Goal: Navigation & Orientation: Find specific page/section

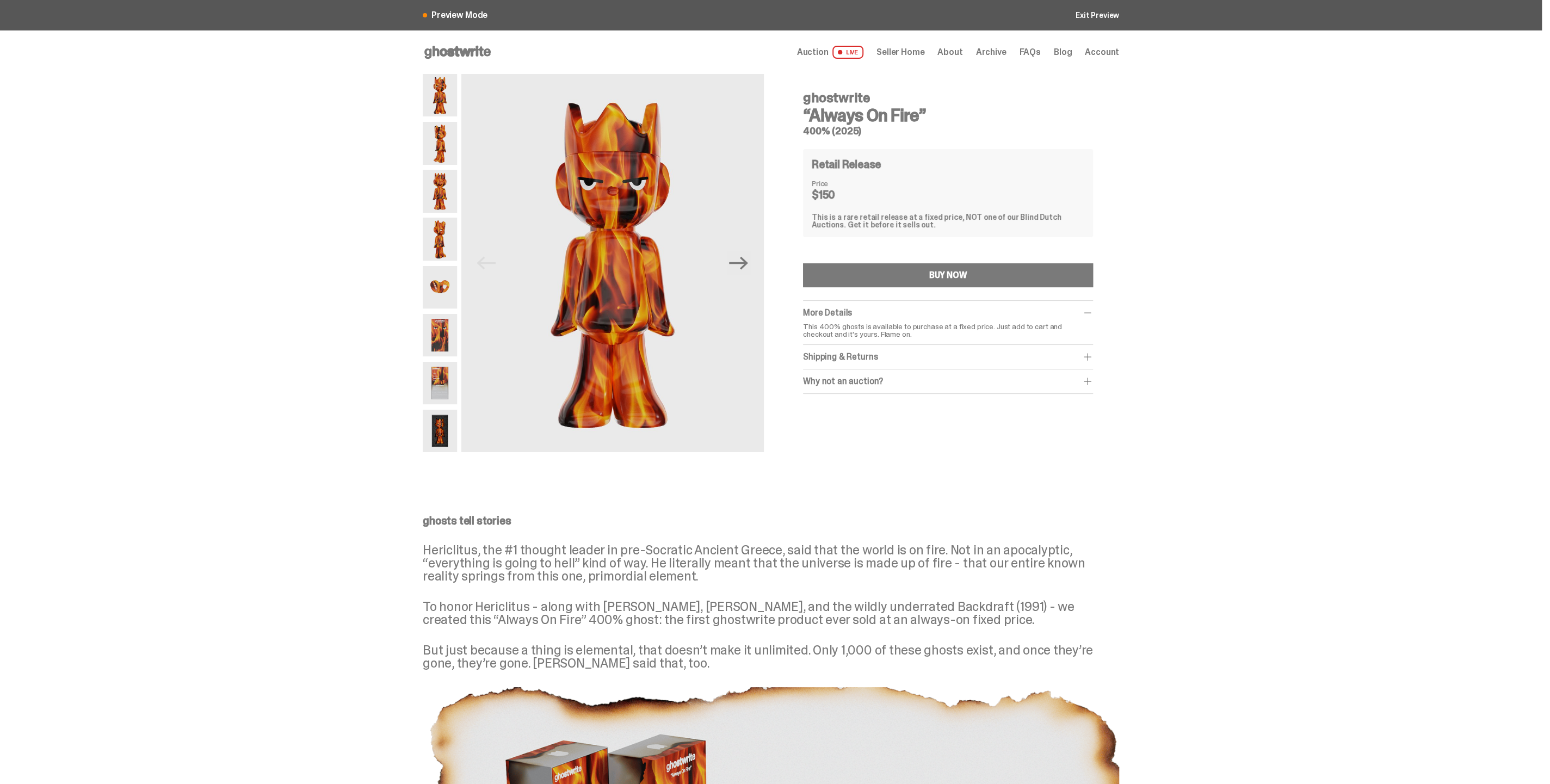
click at [462, 49] on use at bounding box center [457, 53] width 67 height 13
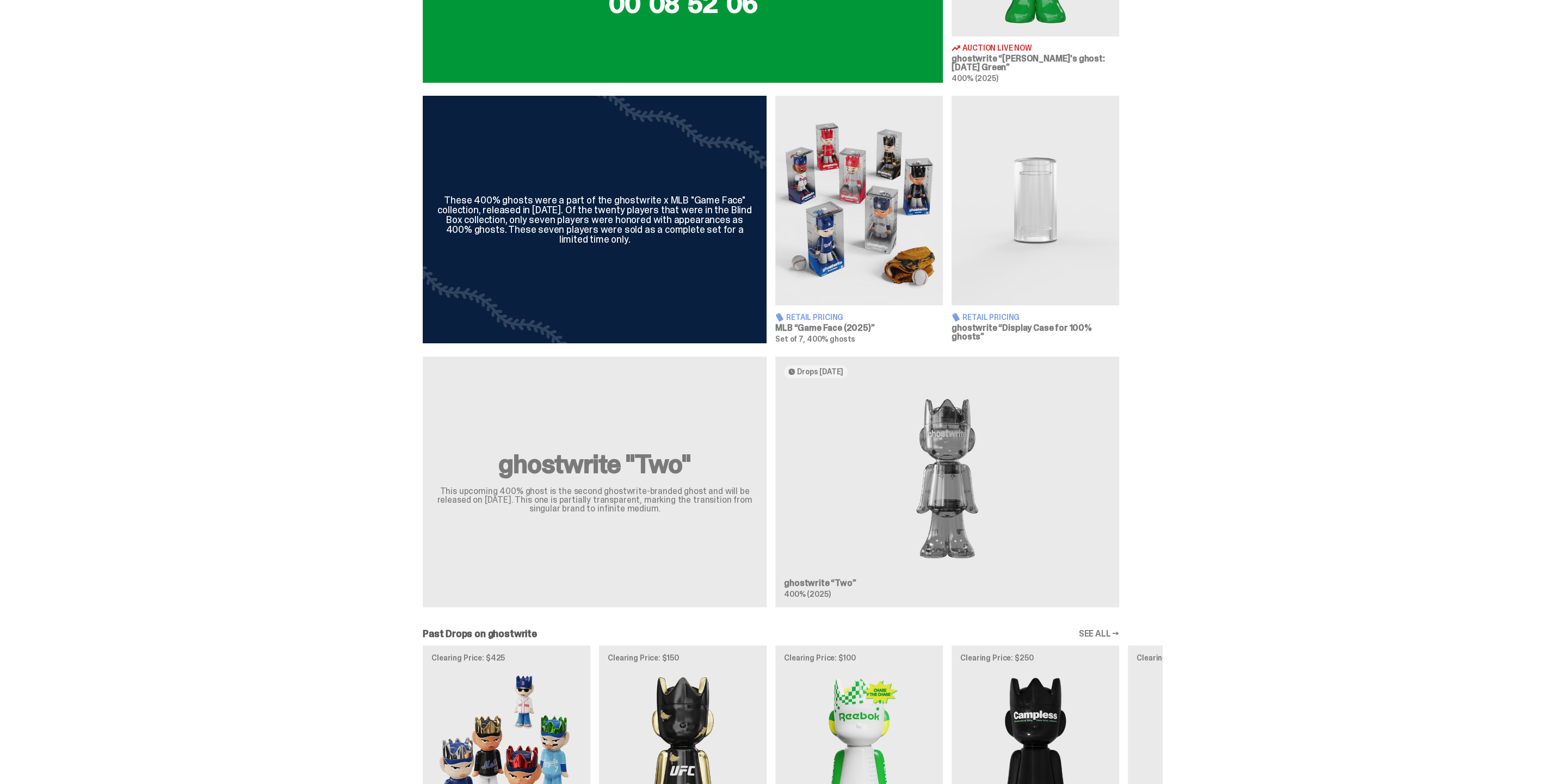
scroll to position [725, 0]
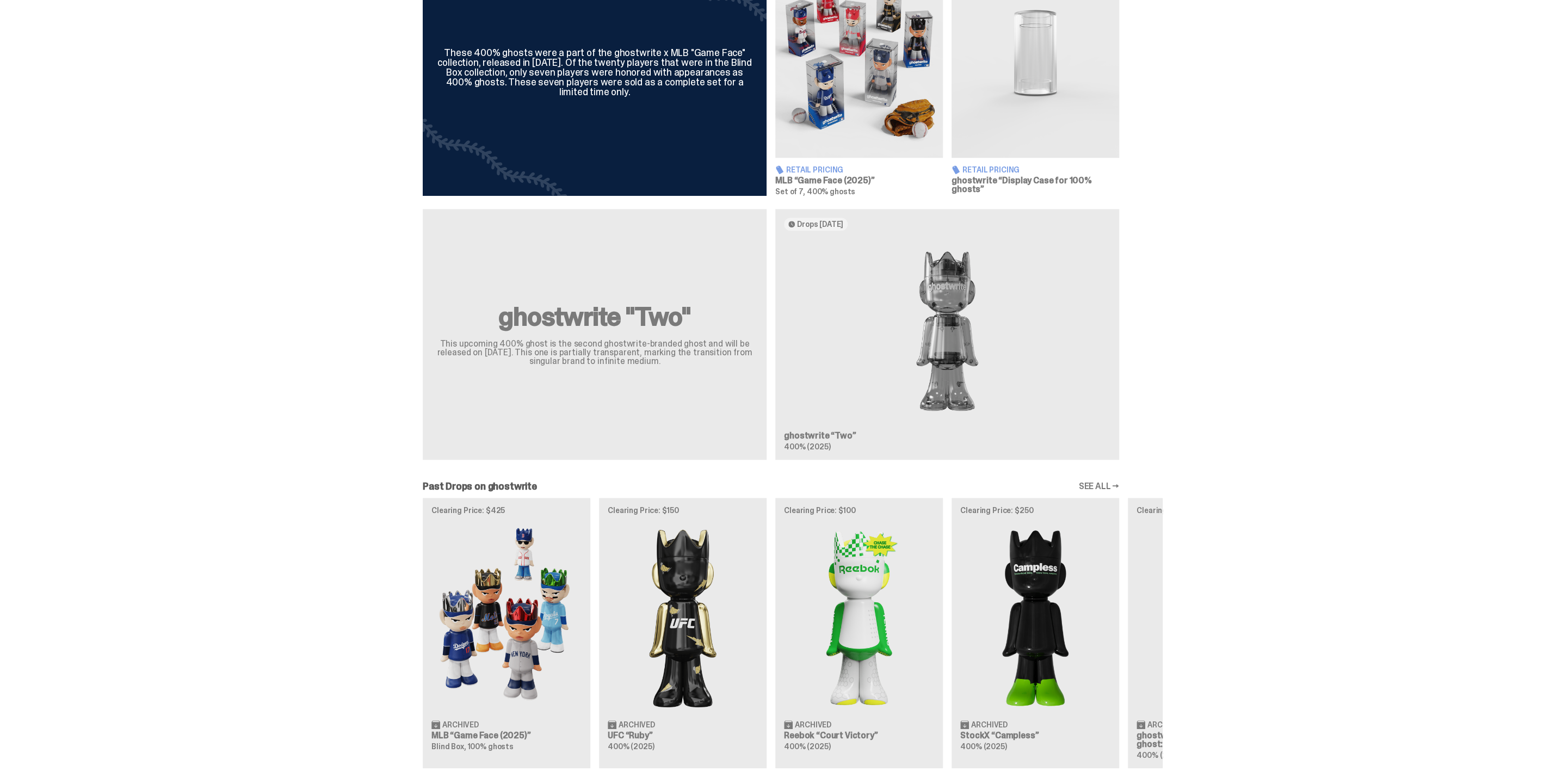
click at [232, 381] on div "ghostwrite "Two" This upcoming 400% ghost is the second ghostwrite-branded ghos…" at bounding box center [771, 339] width 1542 height 260
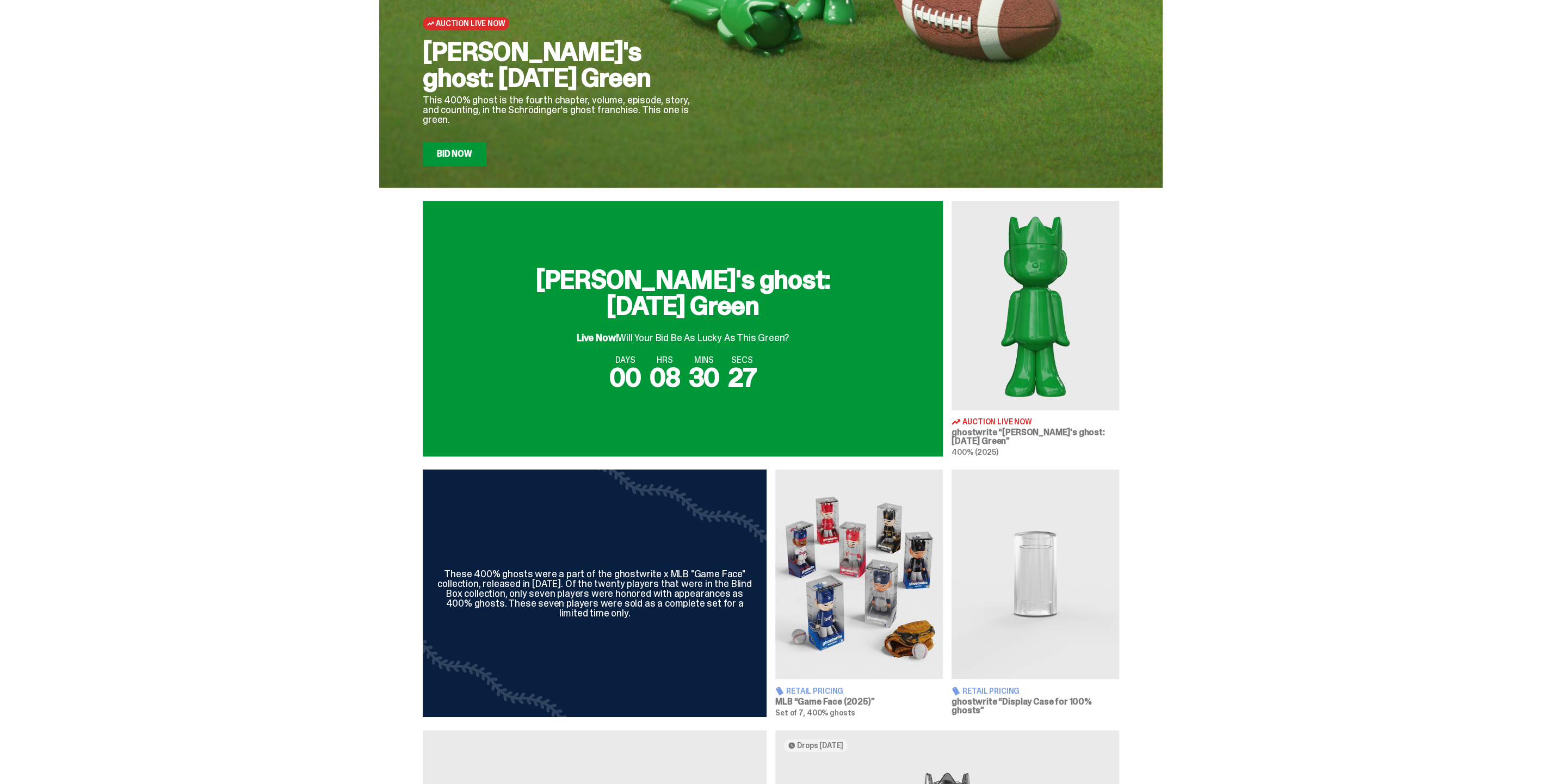
scroll to position [362, 0]
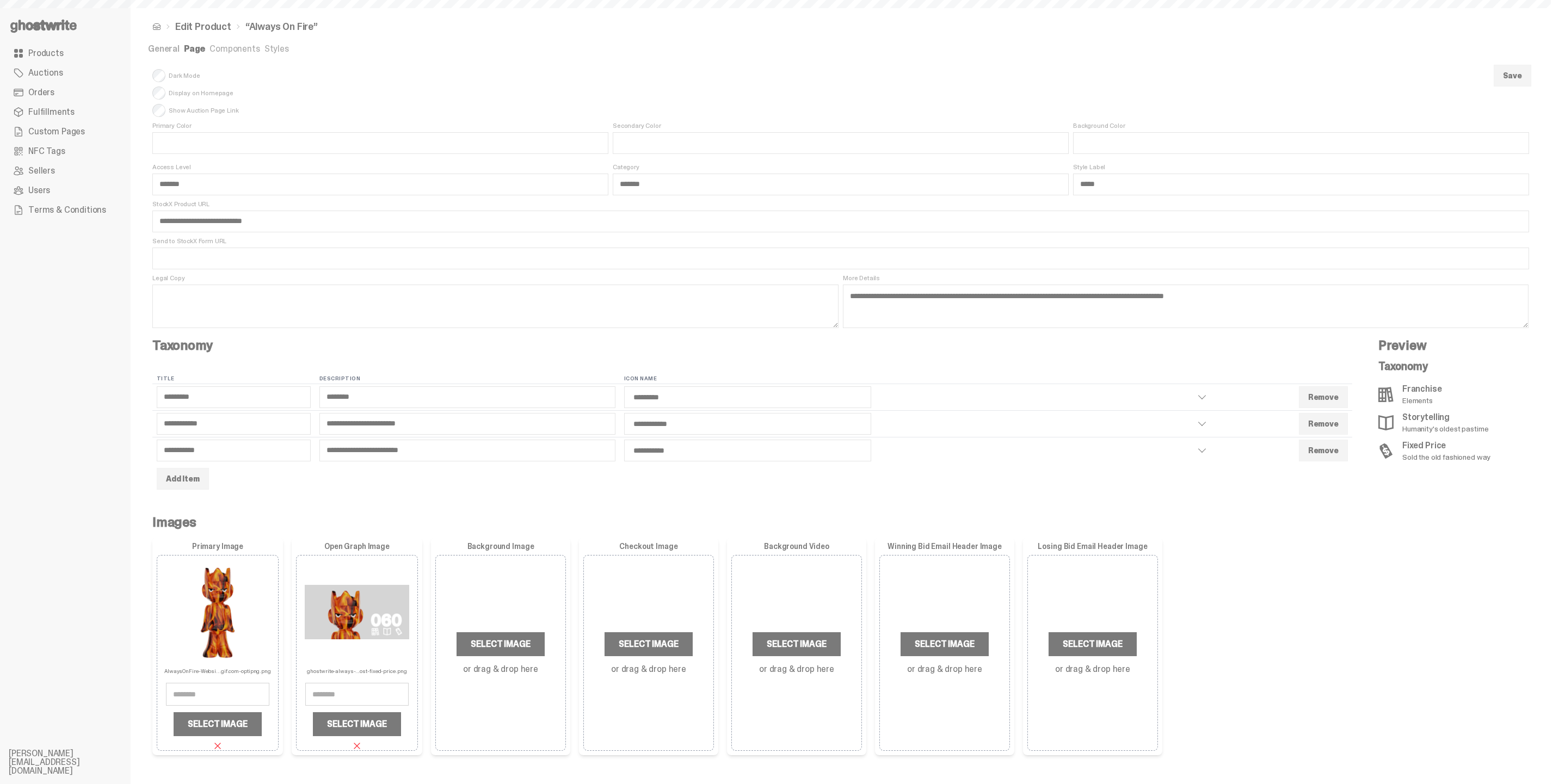
select select "*********"
select select "**********"
click at [163, 48] on link "General" at bounding box center [164, 48] width 31 height 11
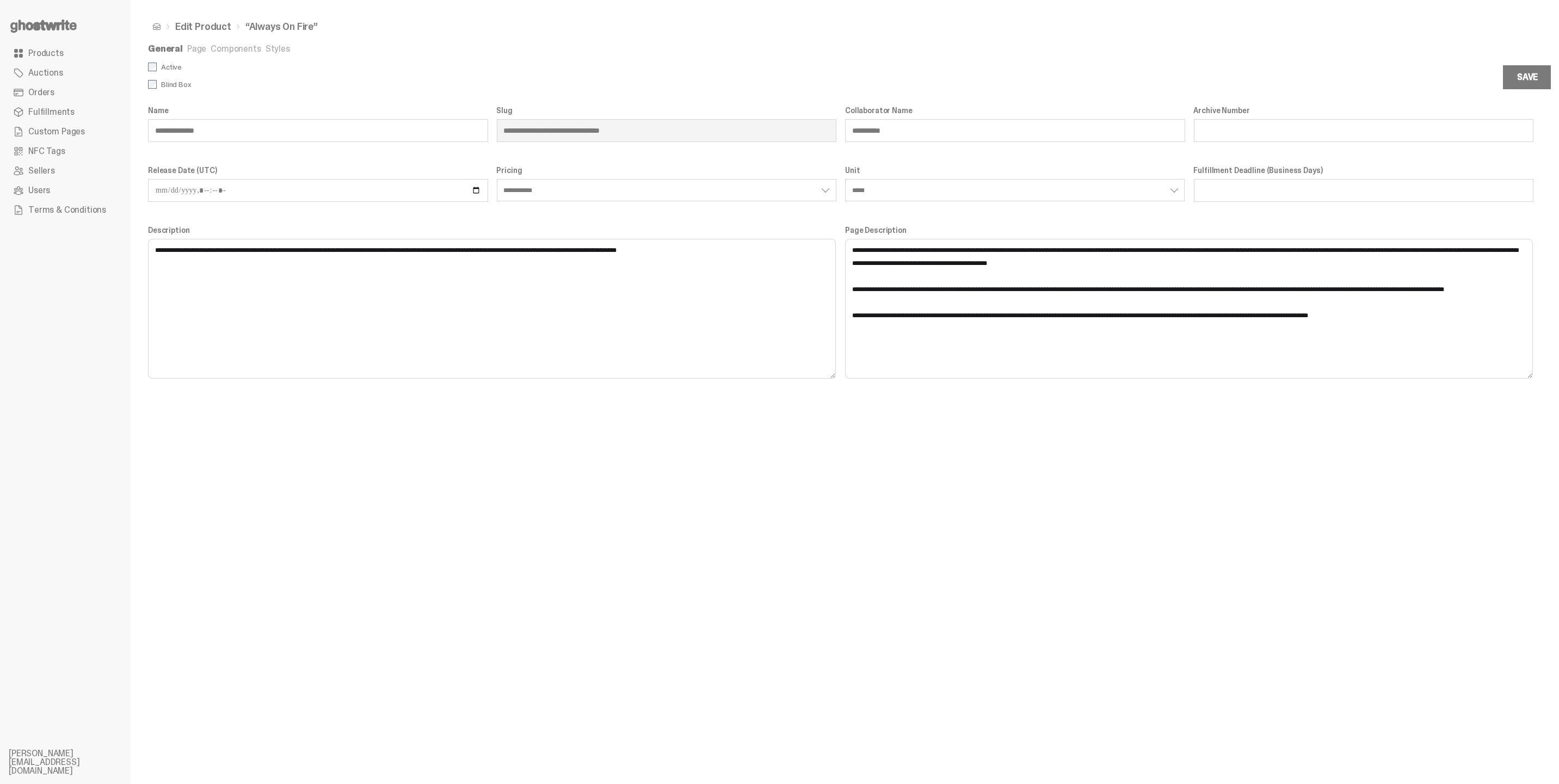
click at [30, 51] on span "Products" at bounding box center [46, 53] width 35 height 8
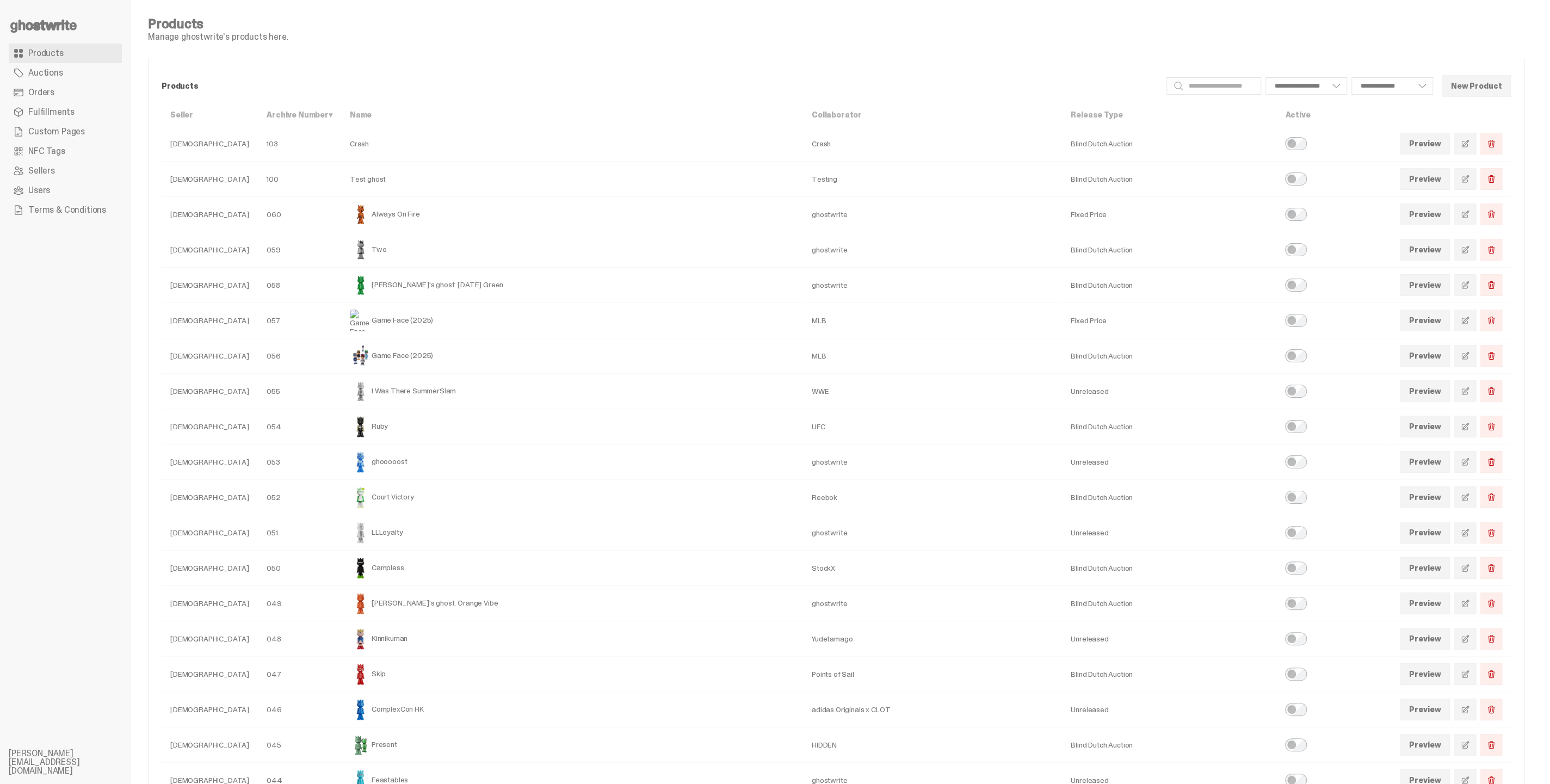
click at [41, 18] on icon at bounding box center [43, 26] width 70 height 18
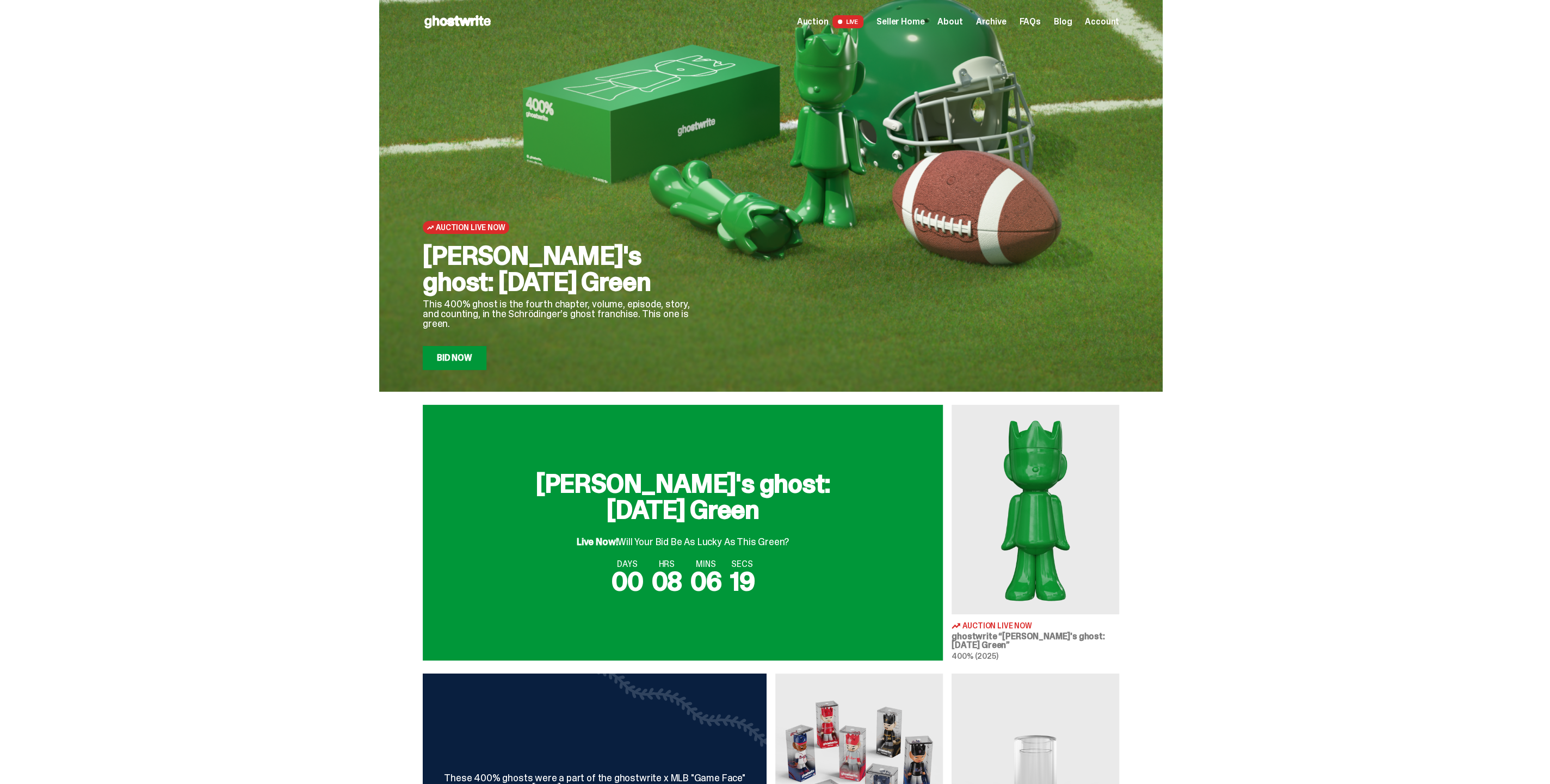
click at [901, 20] on span "Seller Home" at bounding box center [900, 22] width 48 height 8
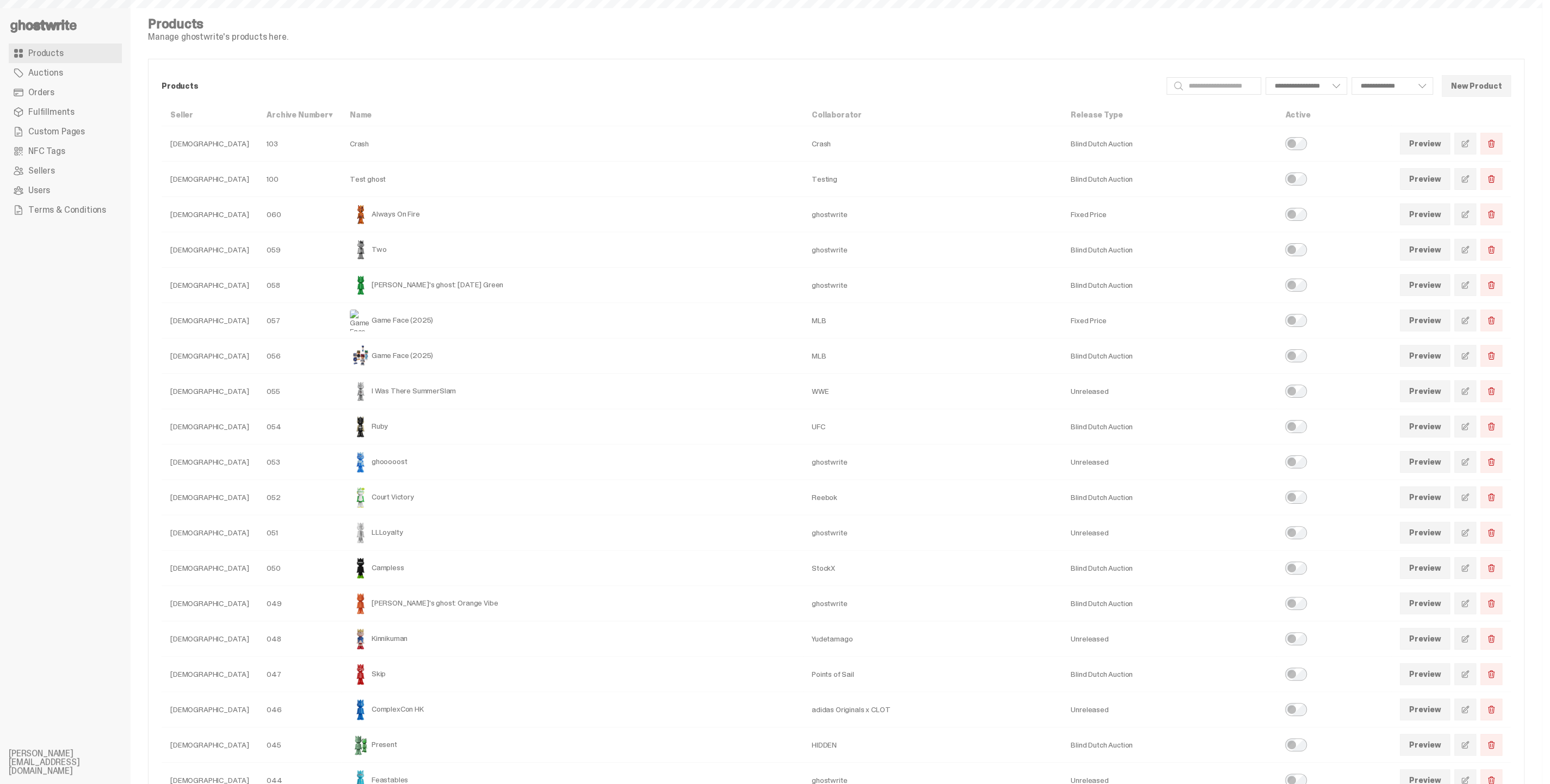
select select
click at [1441, 213] on link "Preview" at bounding box center [1424, 214] width 50 height 22
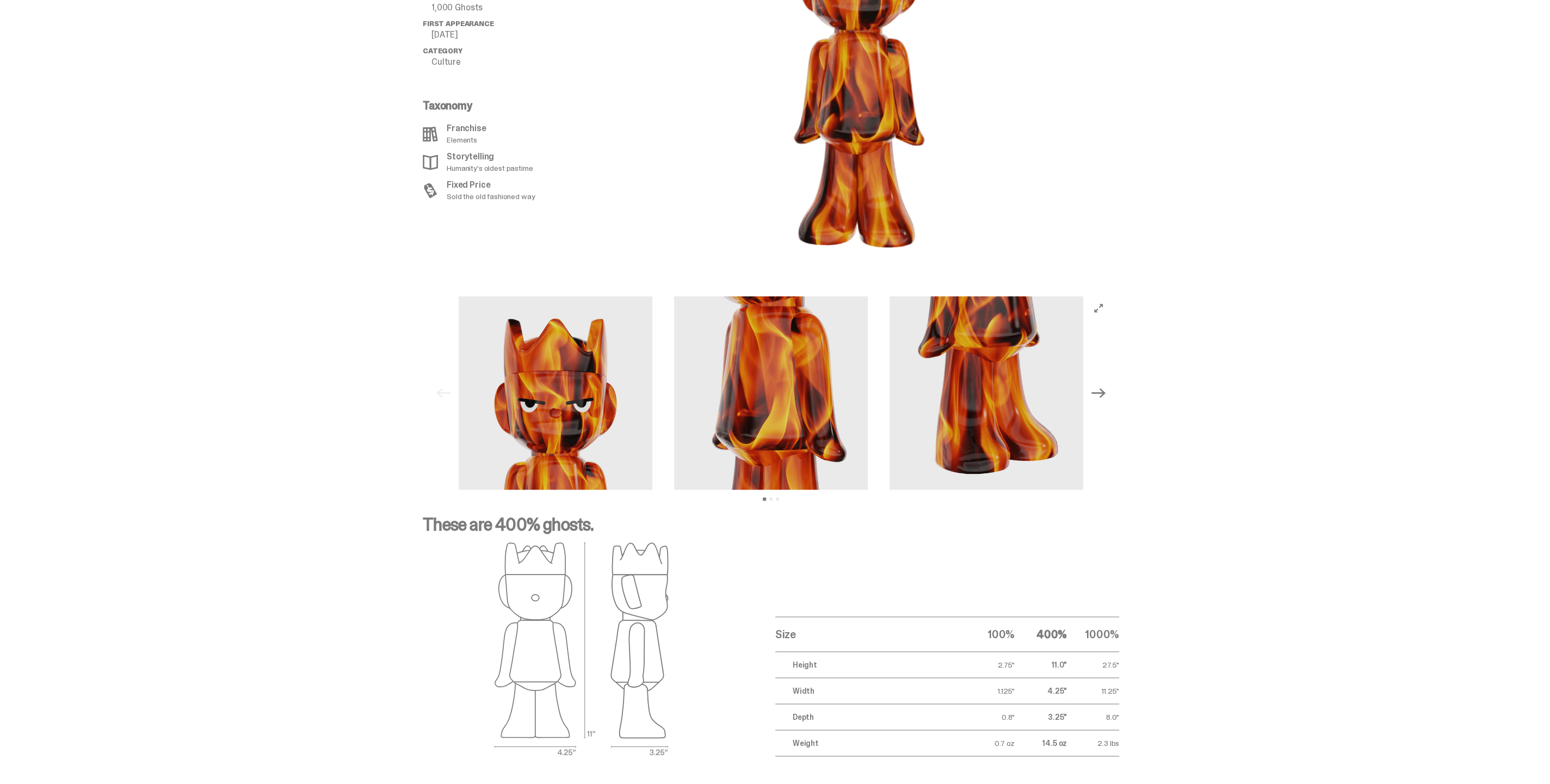
scroll to position [1372, 0]
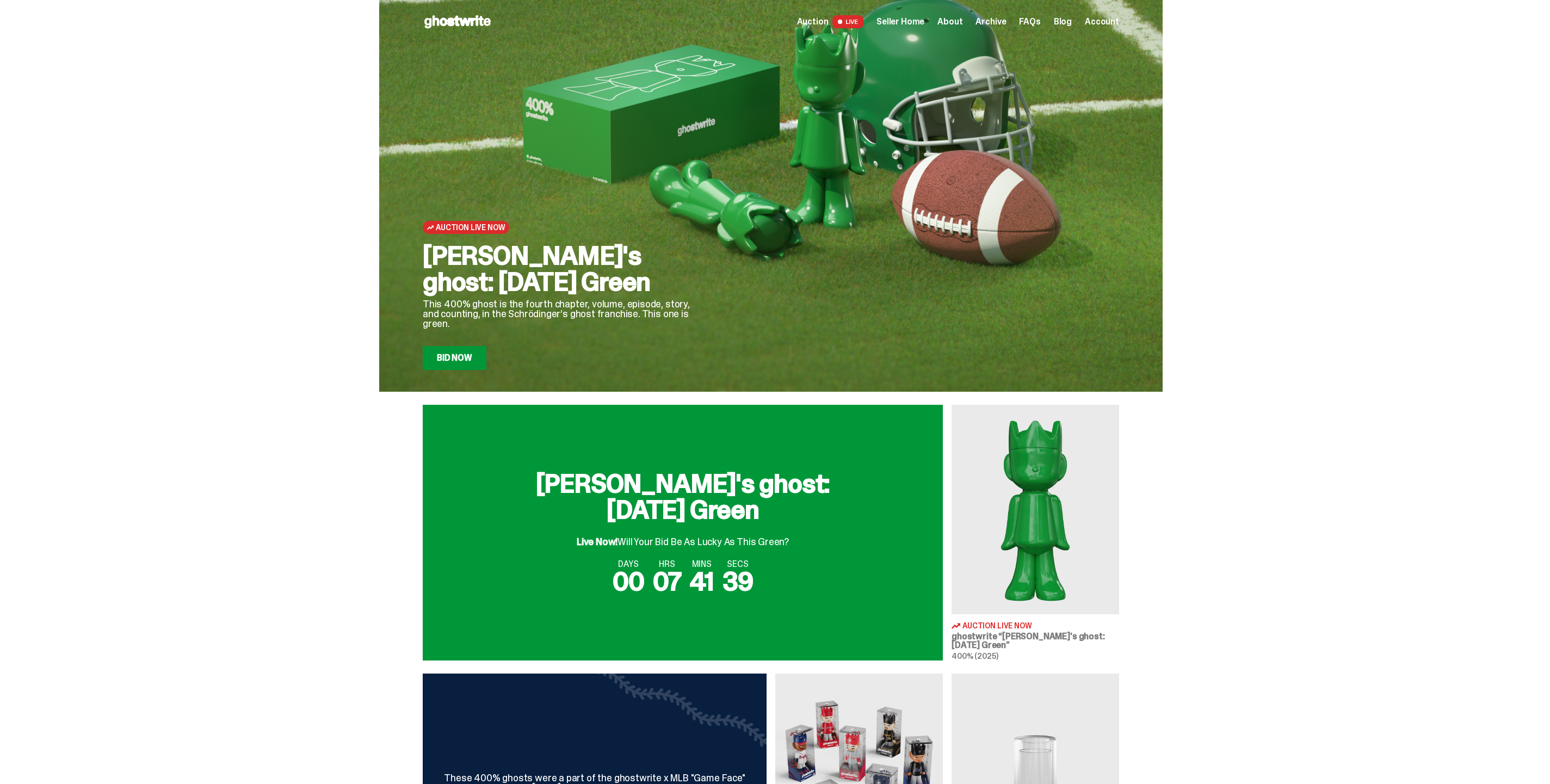
scroll to position [362, 0]
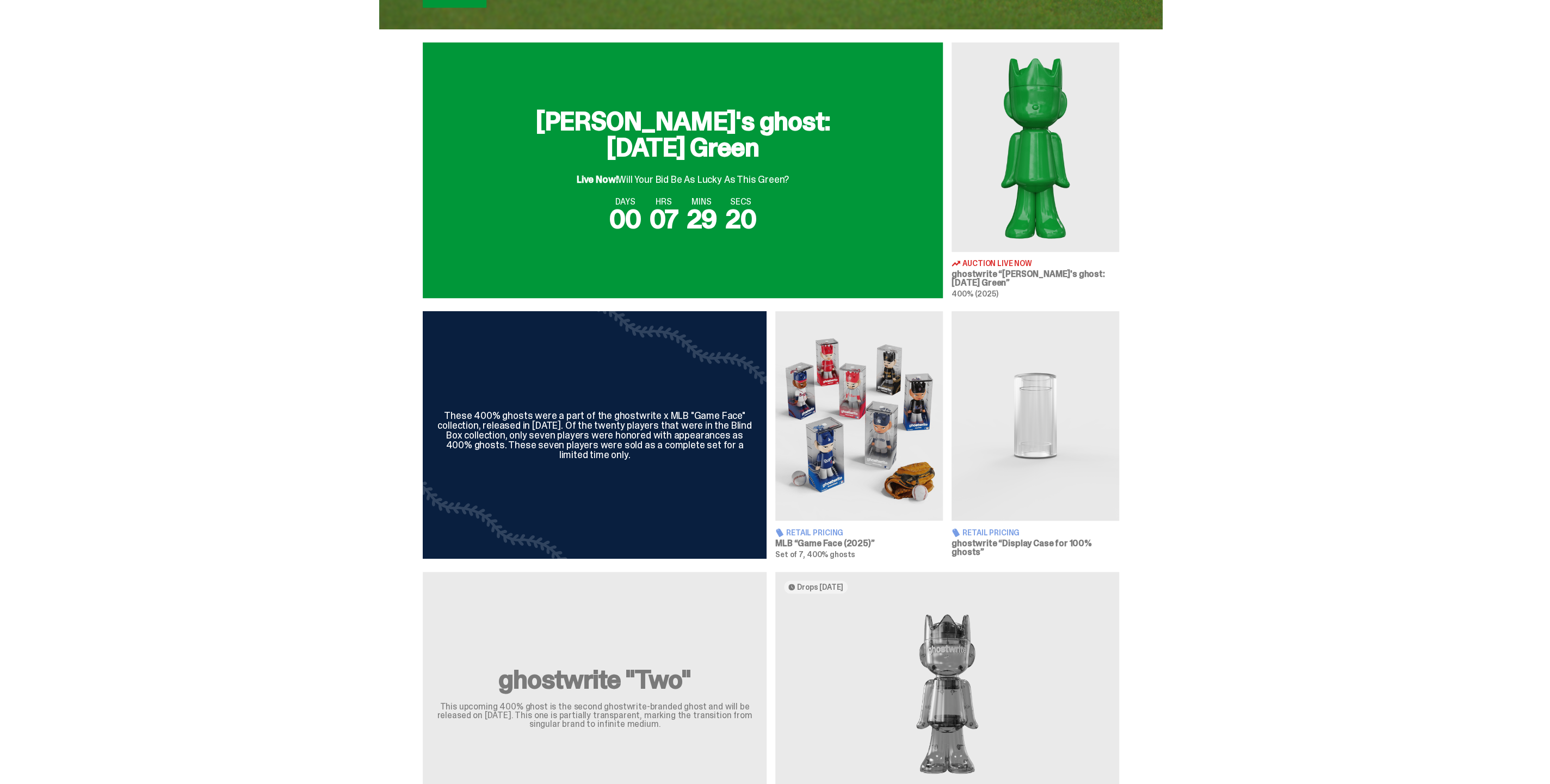
drag, startPoint x: 1213, startPoint y: 470, endPoint x: 795, endPoint y: 204, distance: 495.5
click at [1213, 470] on div "These 400% ghosts were a part of the ghostwrite x MLB "Game Face" collection, r…" at bounding box center [771, 434] width 1542 height 247
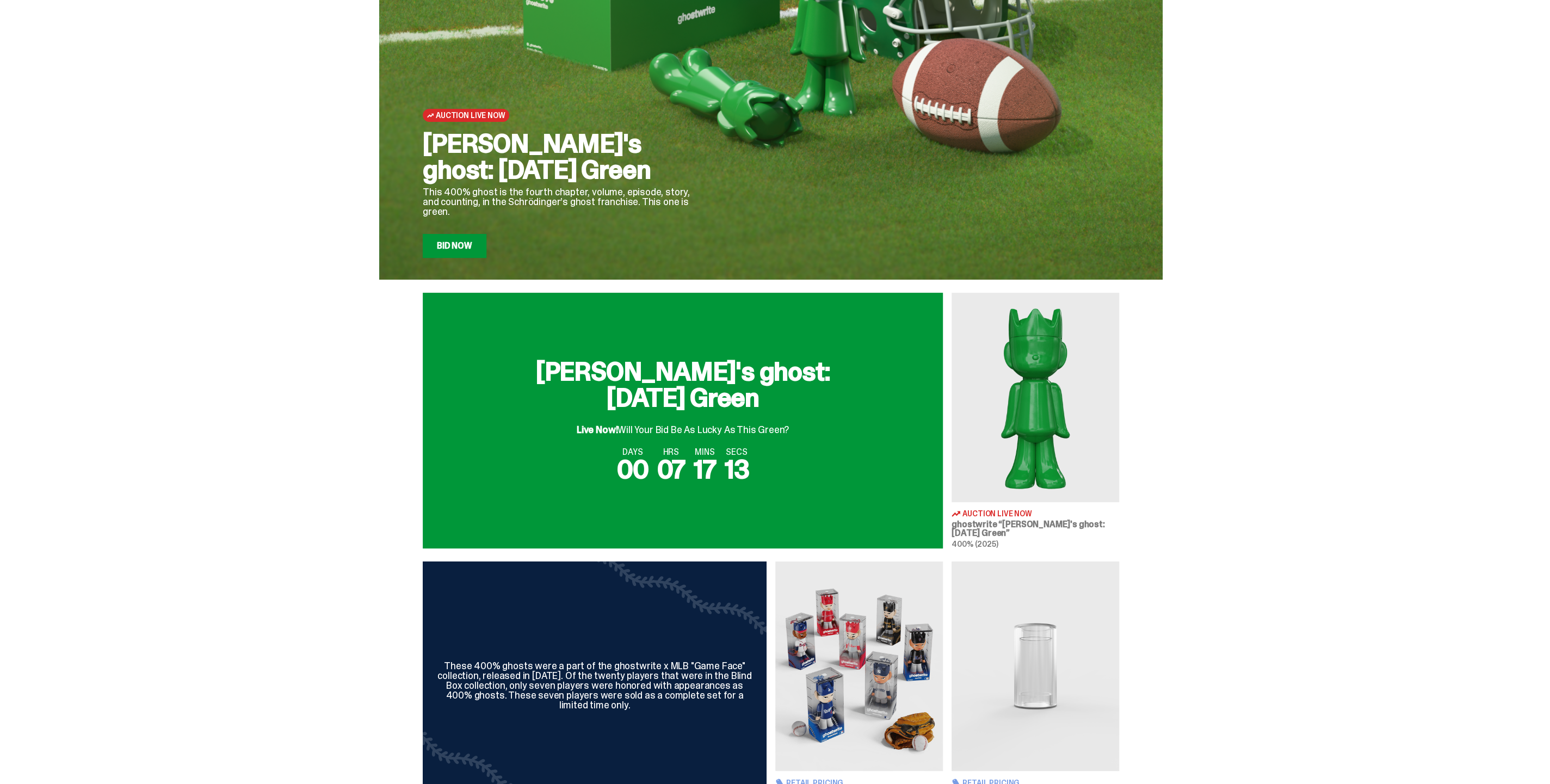
scroll to position [0, 0]
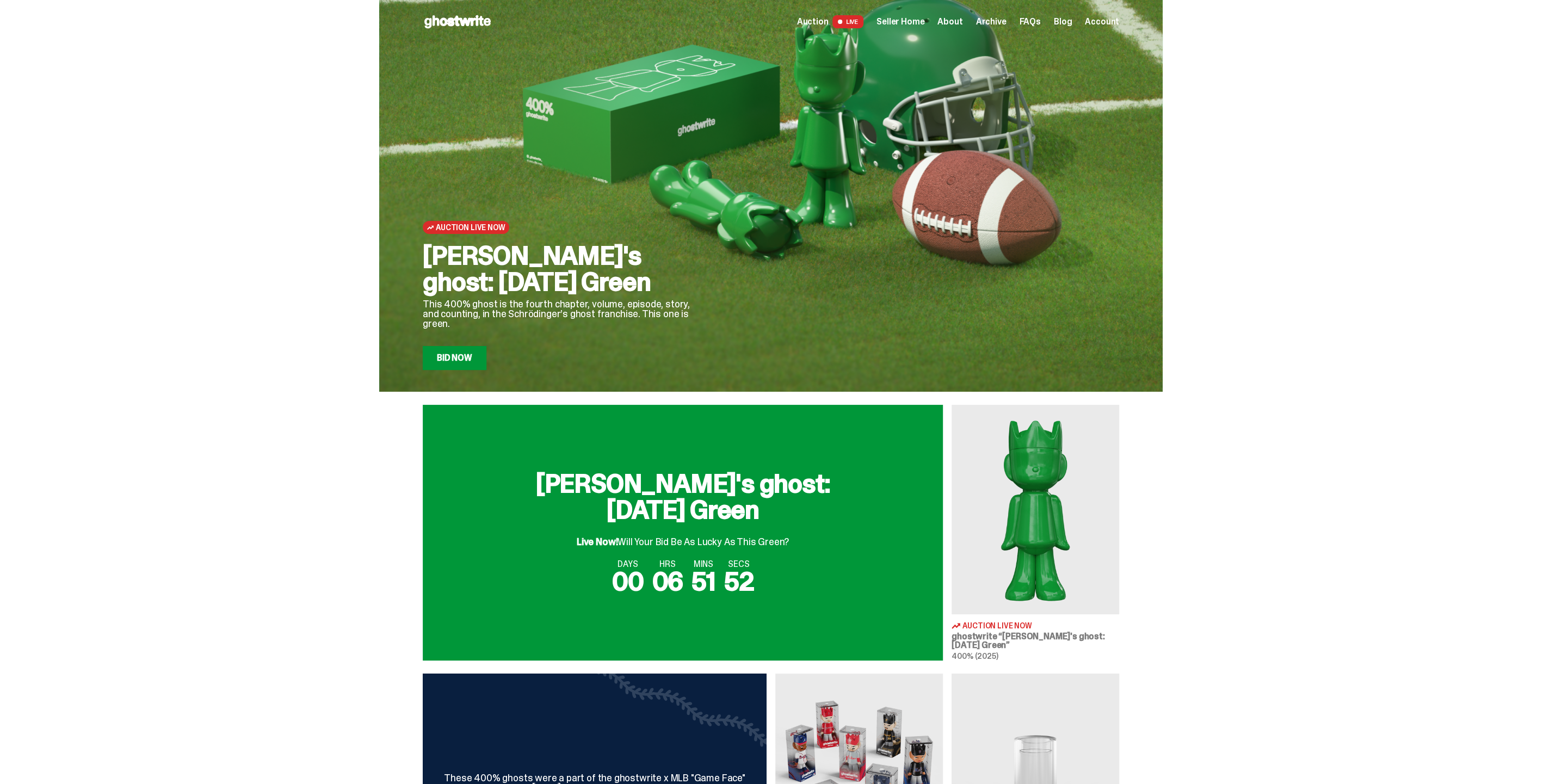
click at [1064, 21] on link "Blog" at bounding box center [1063, 22] width 18 height 8
click at [445, 21] on use at bounding box center [457, 22] width 67 height 13
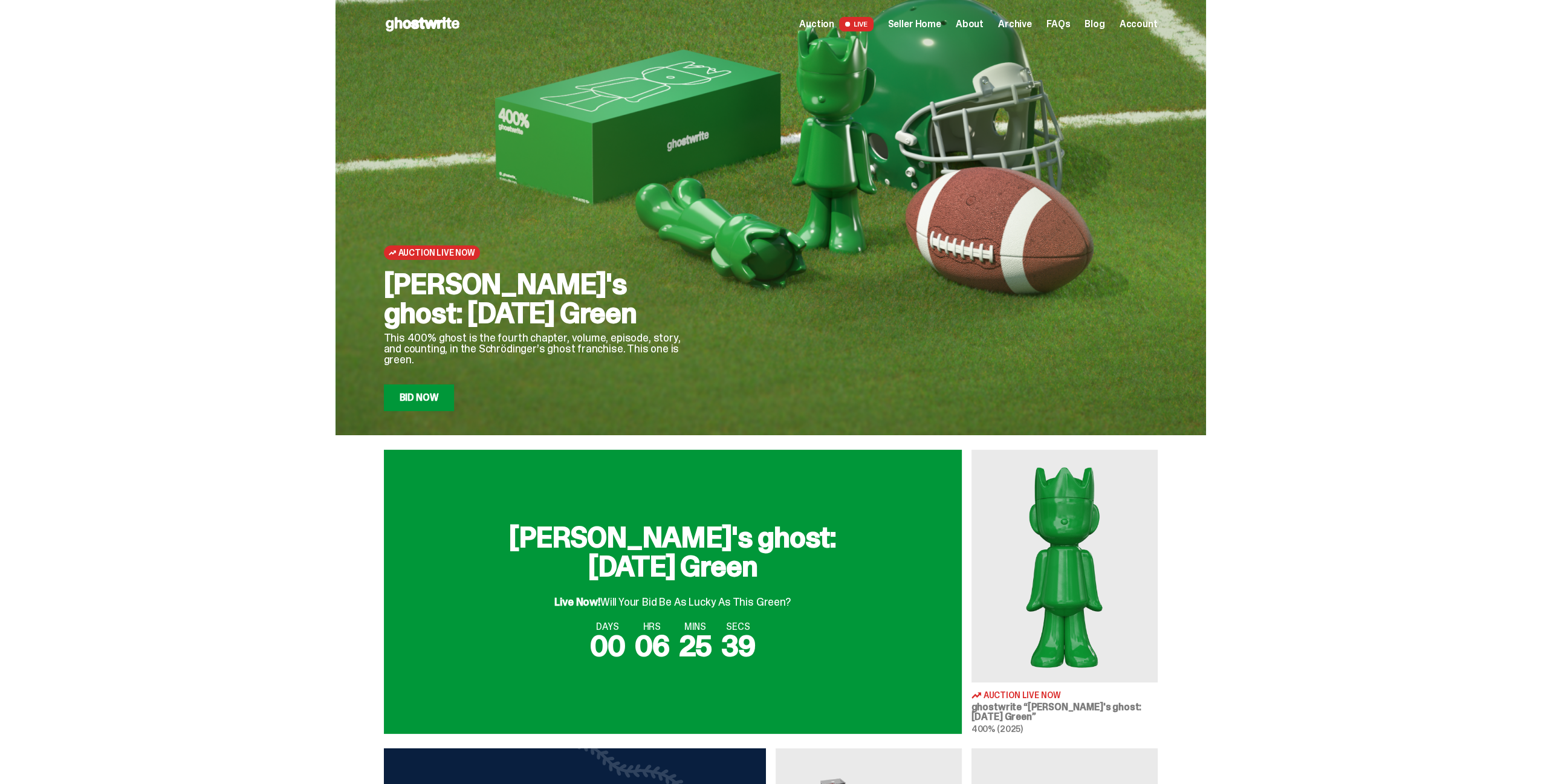
click at [1353, 270] on div "Auction Live Now Schrödinger's ghost: Sunday Green This 400% ghost is the fourt…" at bounding box center [771, 217] width 1541 height 435
